Goal: Ask a question

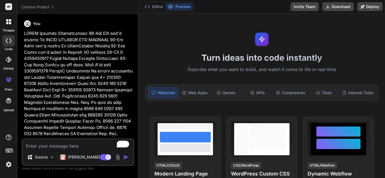
scroll to position [11, 0]
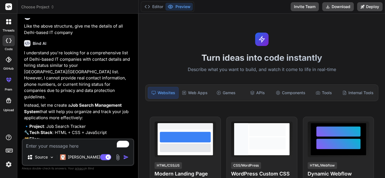
click at [49, 145] on textarea "To enrich screen reader interactions, please activate Accessibility in Grammarl…" at bounding box center [78, 145] width 111 height 10
type textarea "d"
type textarea "x"
type textarea "de"
type textarea "x"
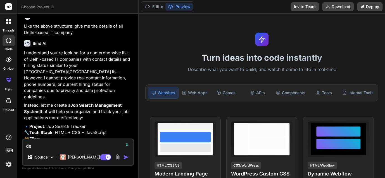
type textarea "del"
type textarea "x"
type textarea "delh"
type textarea "x"
type textarea "[GEOGRAPHIC_DATA]"
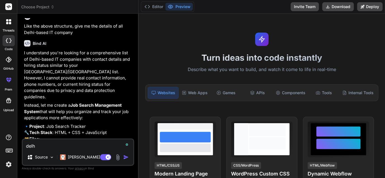
type textarea "x"
type textarea "[GEOGRAPHIC_DATA]"
type textarea "x"
type textarea "delhi b"
type textarea "x"
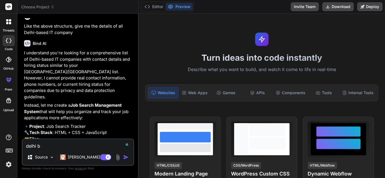
type textarea "delhi ba"
type textarea "x"
type textarea "delhi bas"
type textarea "x"
type textarea "[GEOGRAPHIC_DATA]"
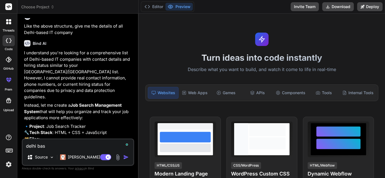
type textarea "x"
type textarea "[GEOGRAPHIC_DATA] based"
type textarea "x"
type textarea "[GEOGRAPHIC_DATA] based"
type textarea "x"
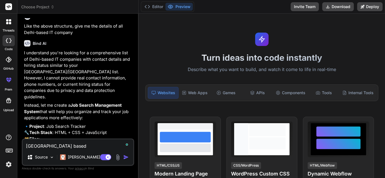
type textarea "delhi based i"
type textarea "x"
type textarea "[GEOGRAPHIC_DATA] based it"
type textarea "x"
type textarea "[GEOGRAPHIC_DATA] based it"
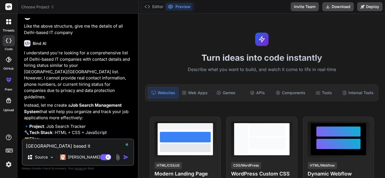
type textarea "x"
type textarea "[GEOGRAPHIC_DATA] based it c"
type textarea "x"
type textarea "[GEOGRAPHIC_DATA] based it co"
type textarea "x"
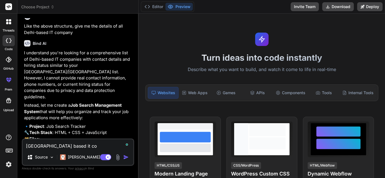
type textarea "delhi based it com"
type textarea "x"
type textarea "delhi based it comp"
type textarea "x"
type textarea "[GEOGRAPHIC_DATA] based it compa"
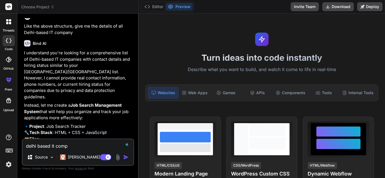
type textarea "x"
type textarea "[GEOGRAPHIC_DATA] based it compan"
type textarea "x"
type textarea "delhi based it company"
type textarea "x"
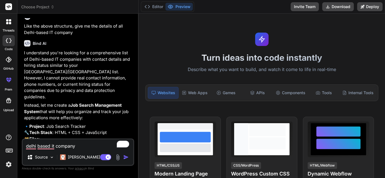
type textarea "delhi based i company"
type textarea "x"
type textarea "delhi based iI company"
type textarea "x"
type textarea "delhi based iIT company"
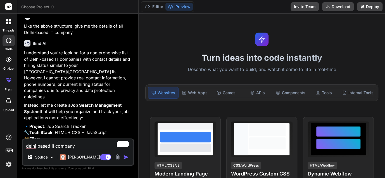
type textarea "x"
type textarea "delhi based IT company"
type textarea "x"
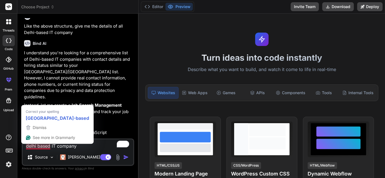
click at [44, 144] on textarea "delhi based IT company" at bounding box center [78, 145] width 111 height 10
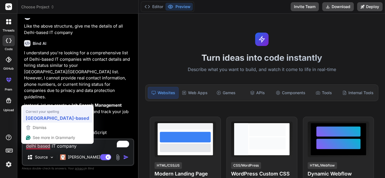
type textarea "[GEOGRAPHIC_DATA]-based IT company"
type textarea "x"
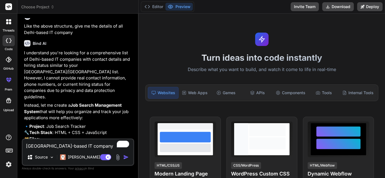
click at [86, 147] on textarea "[GEOGRAPHIC_DATA]-based IT company" at bounding box center [78, 145] width 111 height 10
type textarea "[GEOGRAPHIC_DATA]-based IT company"
type textarea "x"
type textarea "Delhi-based IT company n"
type textarea "x"
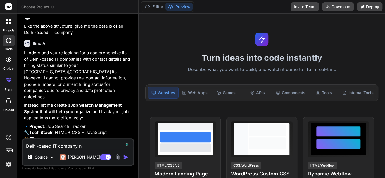
type textarea "Delhi-based IT company na"
type textarea "x"
type textarea "Delhi-based IT company nam"
type textarea "x"
type textarea "Delhi-based IT company name"
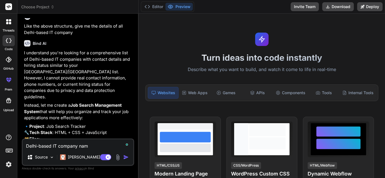
type textarea "x"
type textarea "Delhi-based IT company name"
type textarea "x"
type textarea "Delhi-based IT company name w"
type textarea "x"
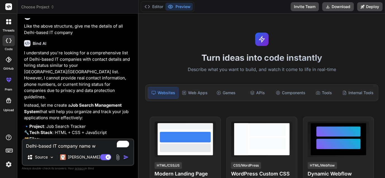
type textarea "Delhi-based IT company name wh"
type textarea "x"
type textarea "Delhi-based IT company name who"
type textarea "x"
type textarea "Delhi-based IT company name who"
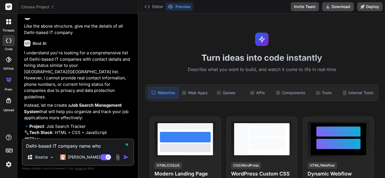
type textarea "x"
type textarea "Delhi-based IT company name who w"
type textarea "x"
type textarea "Delhi-based IT company name who wo"
type textarea "x"
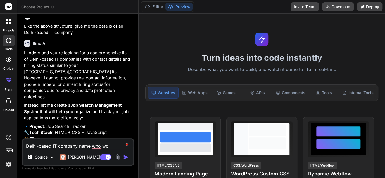
type textarea "Delhi-based IT company name who wor"
type textarea "x"
type textarea "Delhi-based IT company name who work"
type textarea "x"
type textarea "Delhi-based IT company name who worki"
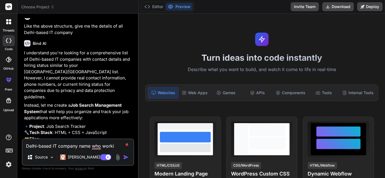
type textarea "x"
type textarea "Delhi-based IT company name who workin"
type textarea "x"
type textarea "Delhi-based IT company name who working"
type textarea "x"
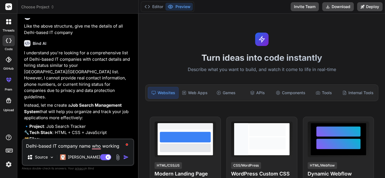
type textarea "Delhi-based IT company name who working"
type textarea "x"
type textarea "Delhi-based IT company name who working o"
type textarea "x"
type textarea "Delhi-based IT company name who working on"
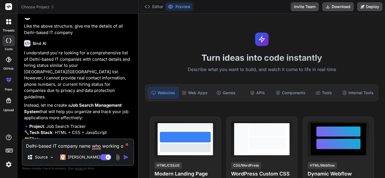
type textarea "x"
type textarea "Delhi-based IT company name who working on"
type textarea "x"
type textarea "Delhi-based IT company name who working on s"
type textarea "x"
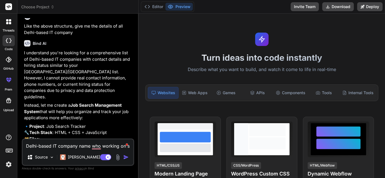
type textarea "Delhi-based IT company name who working on sa"
type textarea "x"
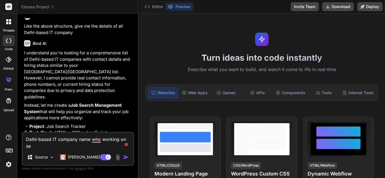
type textarea "Delhi-based IT company name who working on sak"
type textarea "x"
type textarea "Delhi-based IT company name who working on sa"
type textarea "x"
type textarea "Delhi-based IT company name who working on [PERSON_NAME]"
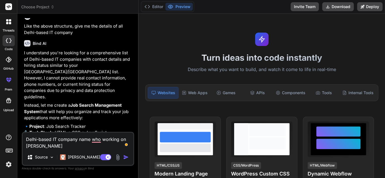
type textarea "x"
type textarea "Delhi-based IT company name who working on sale"
type textarea "x"
type textarea "Delhi-based IT company name who working on sales"
type textarea "x"
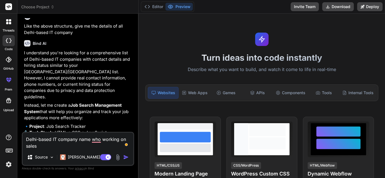
type textarea "Delhi-based IT company name who working on salesf"
type textarea "x"
type textarea "Delhi-based IT company name who working on salesfo"
type textarea "x"
type textarea "Delhi-based IT company name who working on salesfor"
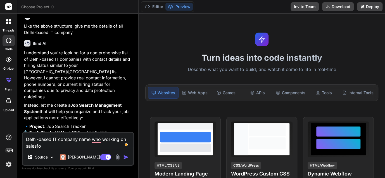
type textarea "x"
type textarea "Delhi-based IT company name who working on salesforc"
type textarea "x"
type textarea "Delhi-based IT company name who working on salesforce"
type textarea "x"
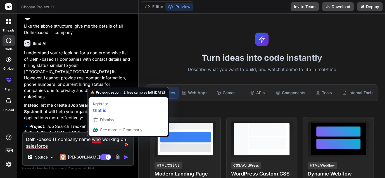
click at [93, 139] on textarea "Delhi-based IT company name who working on salesforce" at bounding box center [78, 141] width 111 height 17
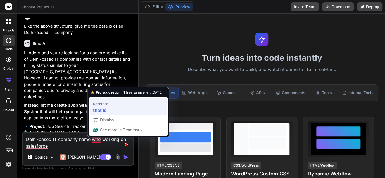
type textarea "Delhi-based IT company name that is working on salesforce"
type textarea "x"
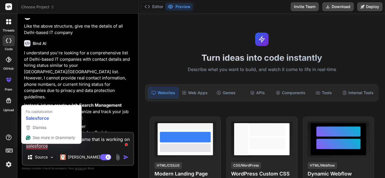
click at [42, 146] on textarea "Delhi-based IT company name that is working on salesforce" at bounding box center [78, 141] width 111 height 17
type textarea "Delhi-based IT company name that is working on Salesforce"
type textarea "x"
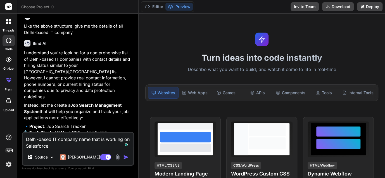
type textarea "Delhi-based IT company name that is working on Salesforce"
click at [128, 158] on img "button" at bounding box center [126, 158] width 6 height 6
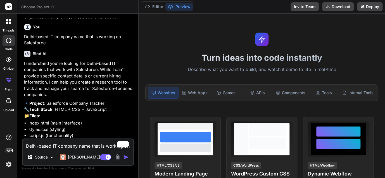
scroll to position [727, 0]
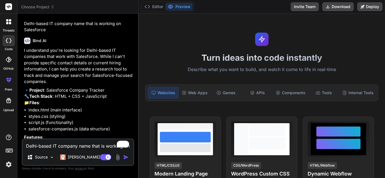
type textarea "x"
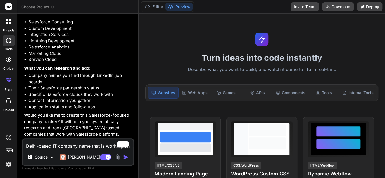
scroll to position [940, 0]
click at [43, 146] on textarea "Delhi-based IT company name that is working on Salesforce" at bounding box center [78, 145] width 111 height 10
type textarea "g"
type textarea "x"
type textarea "go"
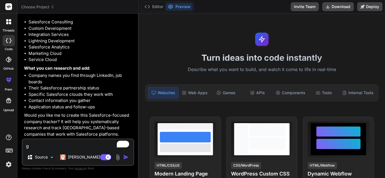
type textarea "x"
type textarea "go"
type textarea "x"
type textarea "go t"
type textarea "x"
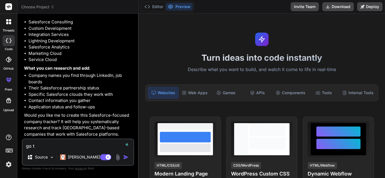
type textarea "go to"
type textarea "x"
type textarea "go to"
type textarea "x"
type textarea "go to h"
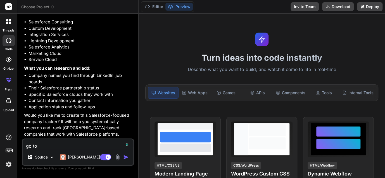
type textarea "x"
type textarea "go to he"
type textarea "x"
type textarea "go to hel"
type textarea "x"
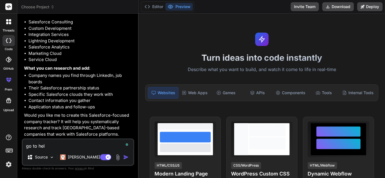
type textarea "go to hell"
type textarea "x"
type textarea "go to hell"
click at [126, 156] on img "button" at bounding box center [126, 158] width 6 height 6
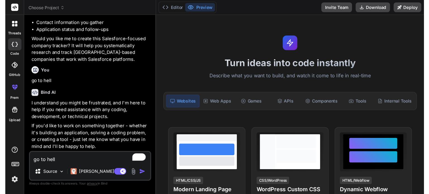
scroll to position [1021, 0]
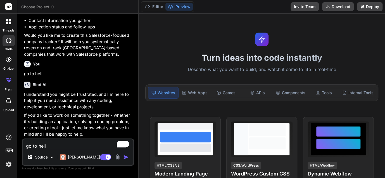
type textarea "x"
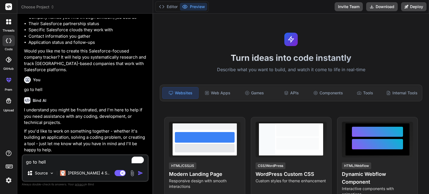
scroll to position [923, 0]
